Goal: Check status: Check status

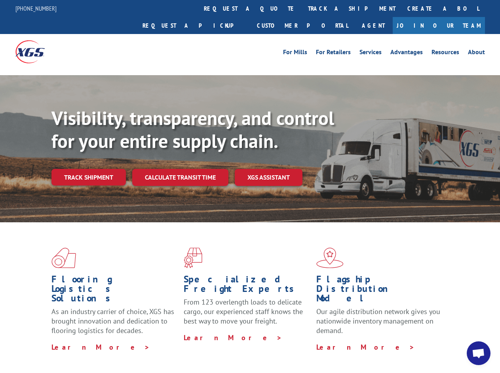
click at [250, 186] on div "Visibility, transparency, and control for your entire supply chain. Track shipm…" at bounding box center [275, 162] width 448 height 110
click at [302, 8] on link "track a shipment" at bounding box center [351, 8] width 99 height 17
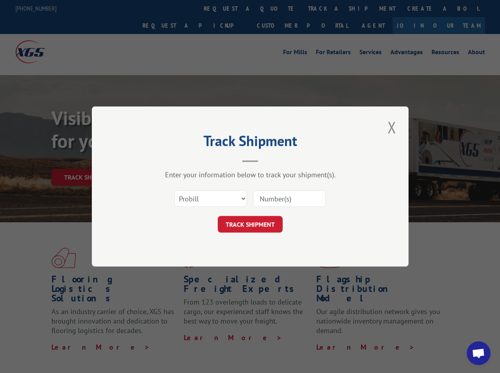
click at [276, 8] on div "Track Shipment Enter your information below to track your shipment(s). Select c…" at bounding box center [250, 186] width 500 height 373
click at [326, 8] on div "Track Shipment Enter your information below to track your shipment(s). Select c…" at bounding box center [250, 186] width 500 height 373
click at [88, 160] on div "Track Shipment Enter your information below to track your shipment(s). Select c…" at bounding box center [250, 186] width 500 height 373
click at [180, 160] on header "Track Shipment" at bounding box center [249, 148] width 237 height 27
click at [269, 160] on header "Track Shipment" at bounding box center [249, 148] width 237 height 27
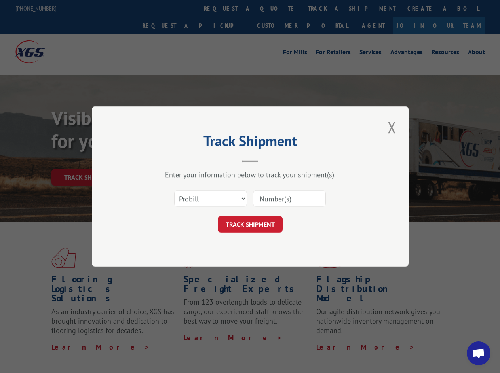
scroll to position [257, 0]
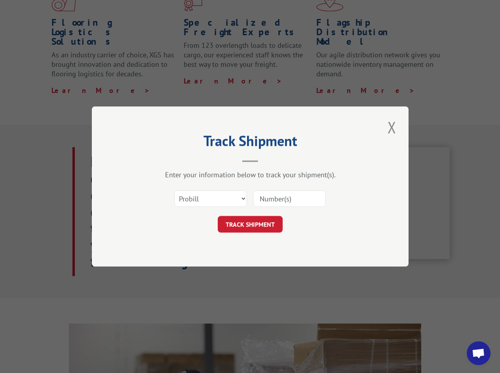
click at [478, 353] on span "Open chat" at bounding box center [478, 354] width 13 height 11
